Goal: Task Accomplishment & Management: Use online tool/utility

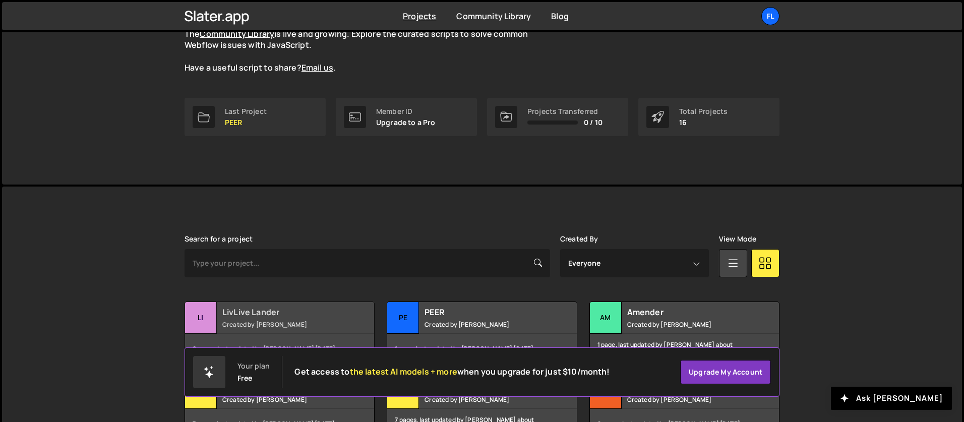
scroll to position [208, 0]
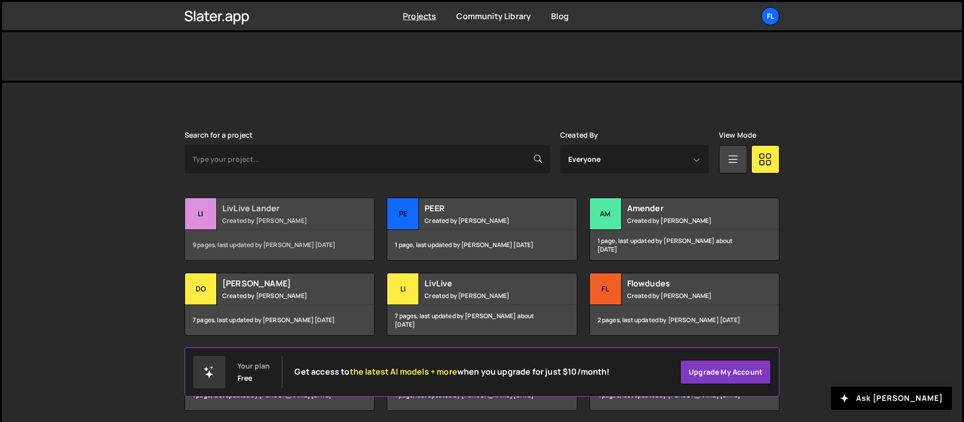
click at [250, 209] on h2 "LivLive Lander" at bounding box center [283, 208] width 122 height 11
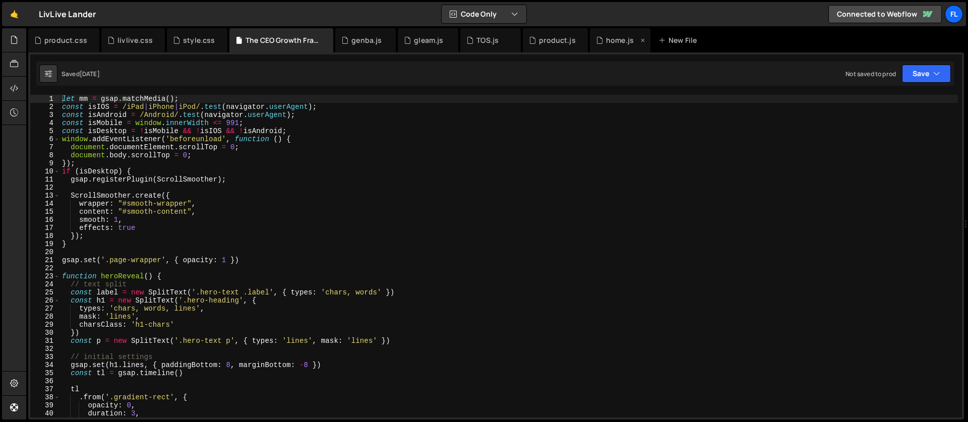
click at [608, 38] on div "home.js" at bounding box center [620, 40] width 28 height 10
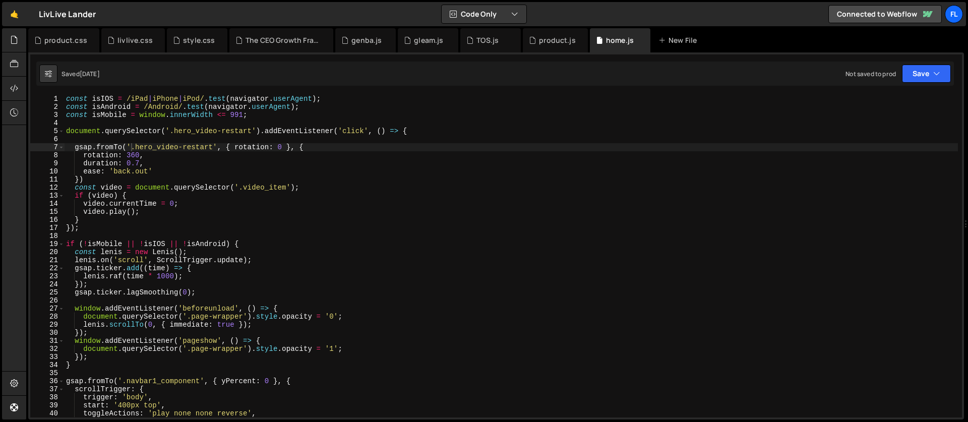
click at [191, 197] on div "const isIOS = /iPad | iPhone | iPod/ . test ( navigator . userAgent ) ; const i…" at bounding box center [511, 264] width 894 height 339
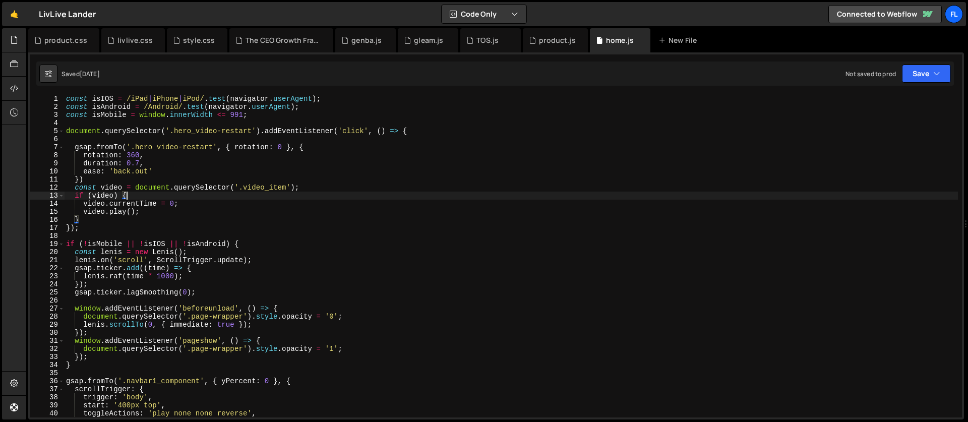
type textarea "})"
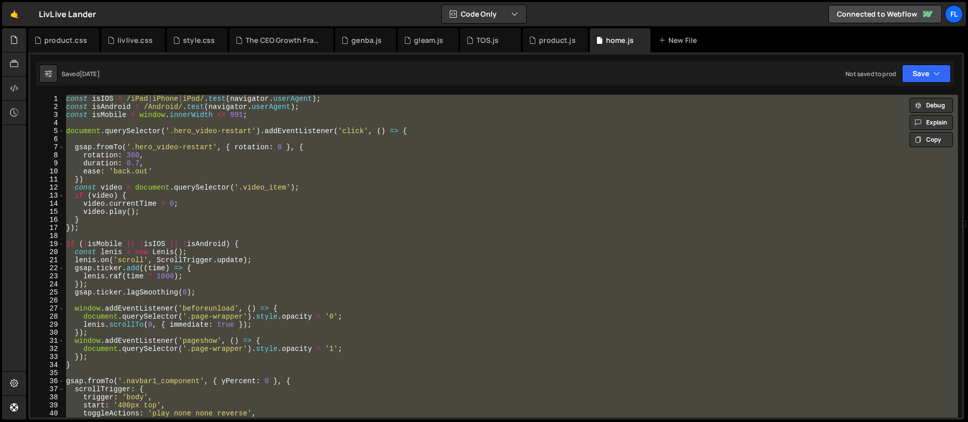
paste textarea
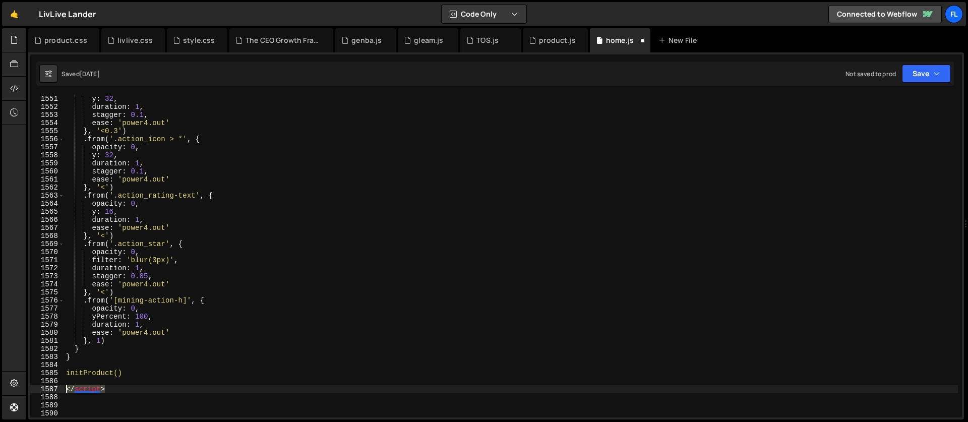
drag, startPoint x: 113, startPoint y: 387, endPoint x: 28, endPoint y: 385, distance: 85.3
click at [28, 385] on div "1551 1552 1553 1554 1555 1556 1557 1558 1559 1560 1561 1562 1563 1564 1565 1566…" at bounding box center [496, 235] width 936 height 367
type textarea "</script>"
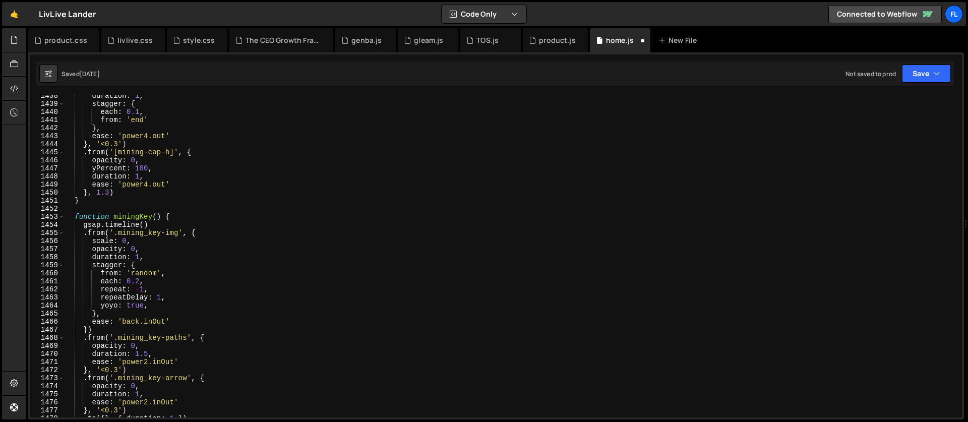
scroll to position [11601, 0]
drag, startPoint x: 963, startPoint y: 392, endPoint x: 967, endPoint y: 230, distance: 162.0
click at [967, 230] on div "Files New File Javascript files 0 genba.js 0 1 gleam.js 0 1 home.js 0 1" at bounding box center [497, 224] width 942 height 392
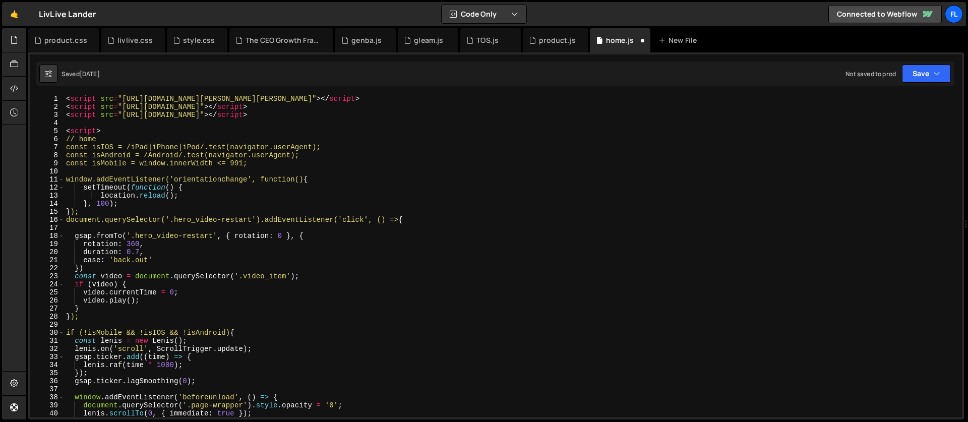
scroll to position [0, 0]
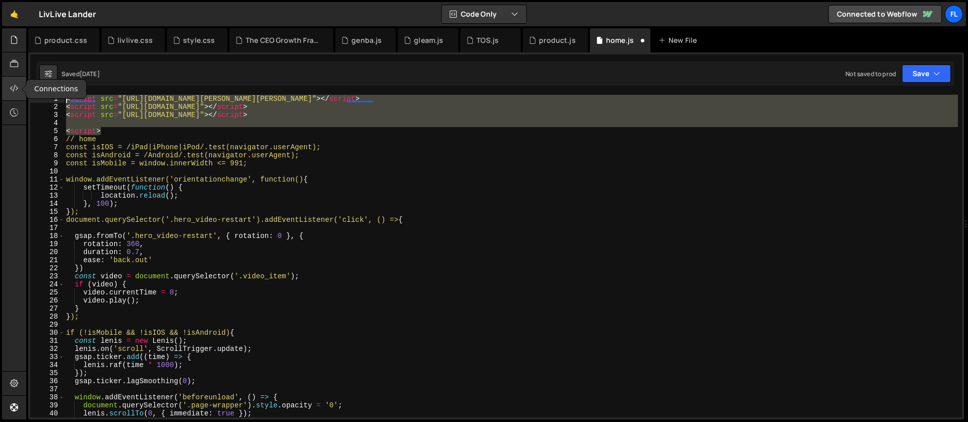
drag, startPoint x: 108, startPoint y: 132, endPoint x: 10, endPoint y: 83, distance: 110.3
click at [10, 83] on div "Hold on a sec... Are you certain you wish to leave this page? Any changes you'v…" at bounding box center [484, 211] width 968 height 422
type textarea "<script src="[URL][DOMAIN_NAME][PERSON_NAME][PERSON_NAME]"></script> <script sr…"
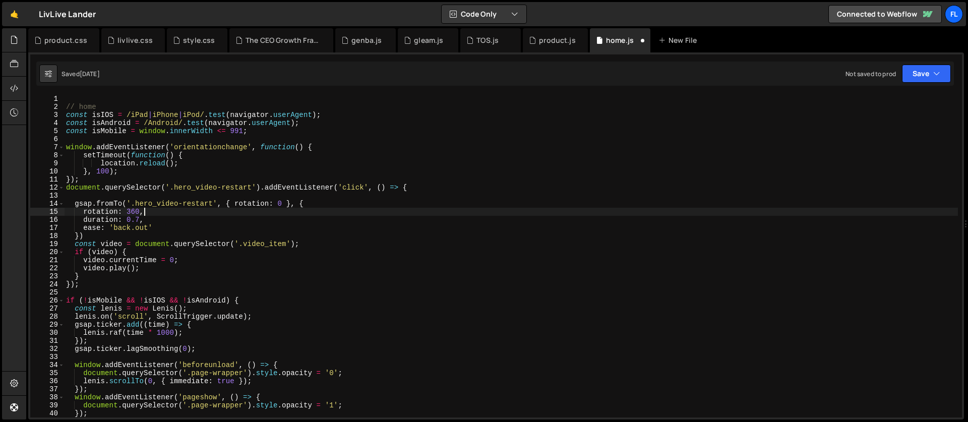
click at [174, 212] on div "// home const isIOS = /iPad | iPhone | iPod/ . test ( navigator . userAgent ) ;…" at bounding box center [511, 264] width 894 height 339
type textarea "rotation: 360,"
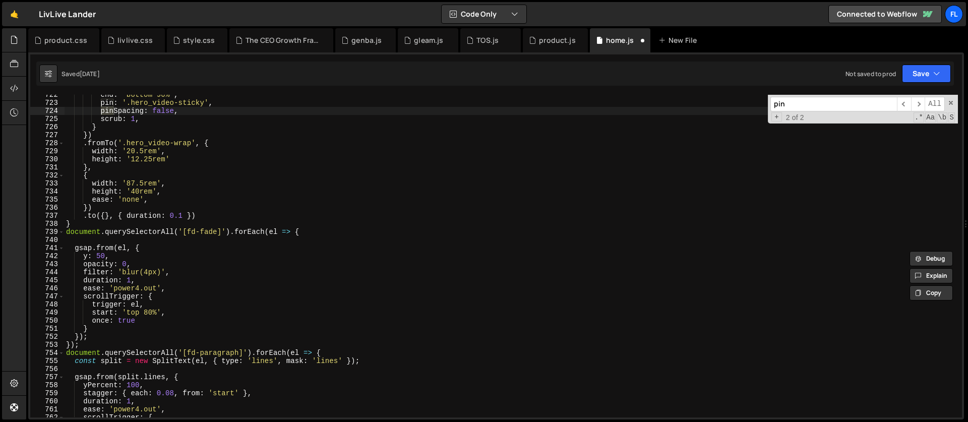
scroll to position [5823, 0]
type input "pin"
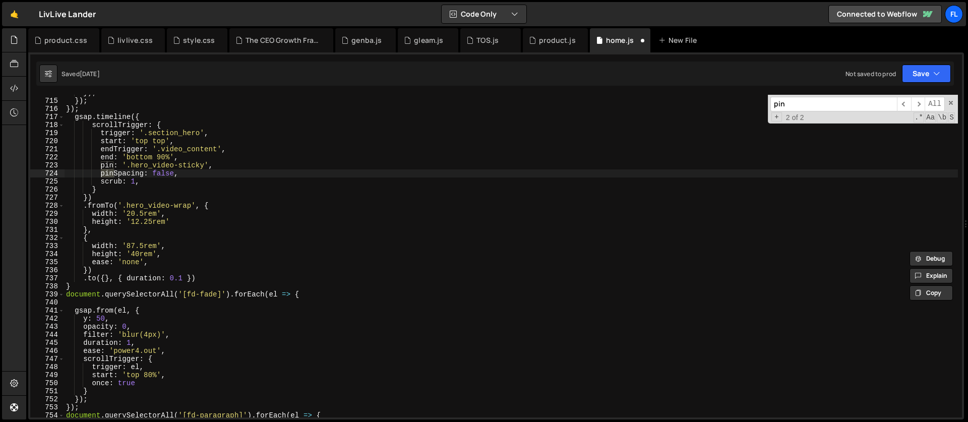
scroll to position [5703, 0]
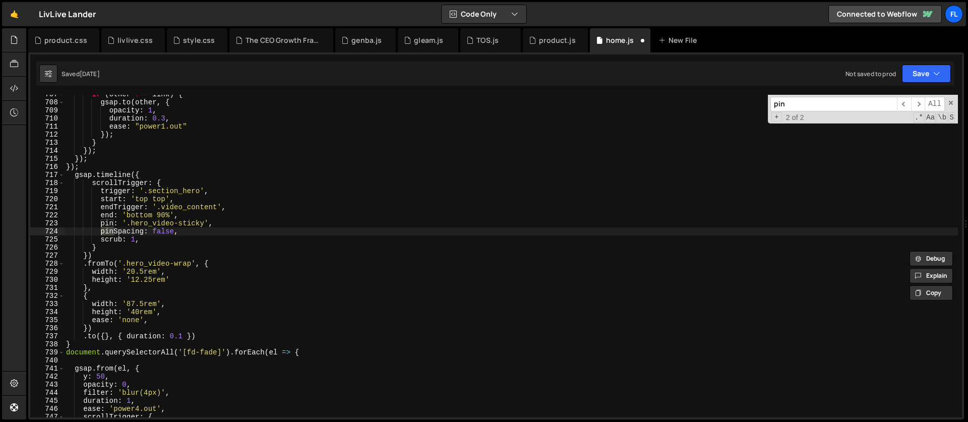
click at [168, 269] on div "if ( other !== link ) { gsap . to ( other , { opacity : 1 , duration : 0.3 , ea…" at bounding box center [511, 259] width 894 height 339
click at [164, 319] on div "if ( other !== link ) { gsap . to ( other , { opacity : 1 , duration : 0.3 , ea…" at bounding box center [511, 261] width 894 height 339
click at [166, 314] on div "if ( other !== link ) { gsap . to ( other , { opacity : 1 , duration : 0.3 , ea…" at bounding box center [511, 261] width 894 height 339
type textarea "height: '40rem',"
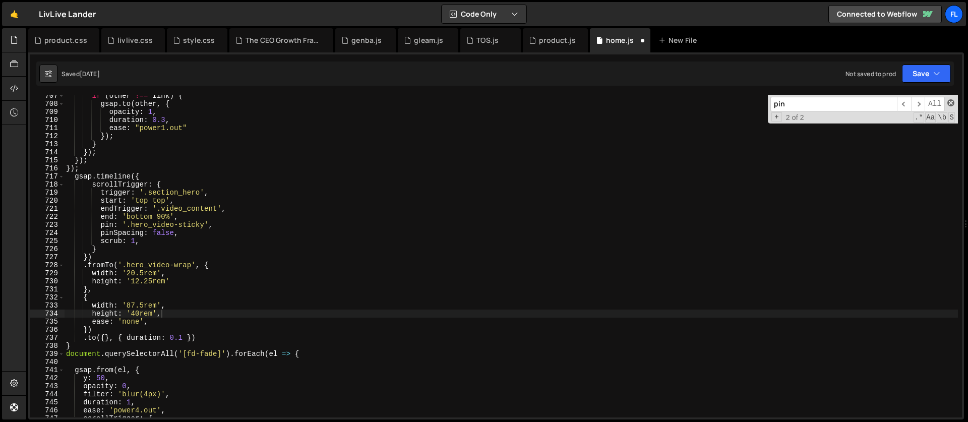
click at [949, 103] on span at bounding box center [951, 102] width 7 height 7
